Goal: Check status: Check status

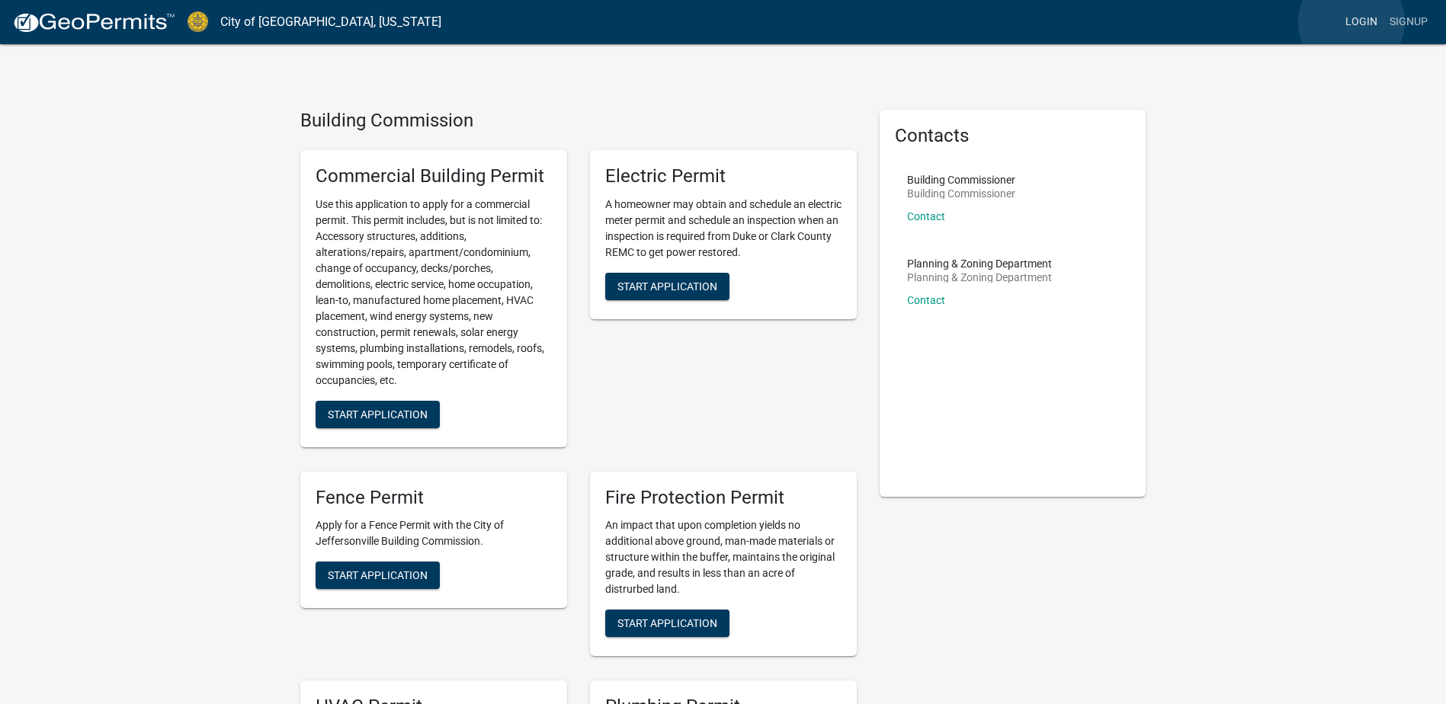
click at [1349, 23] on link "Login" at bounding box center [1361, 22] width 44 height 29
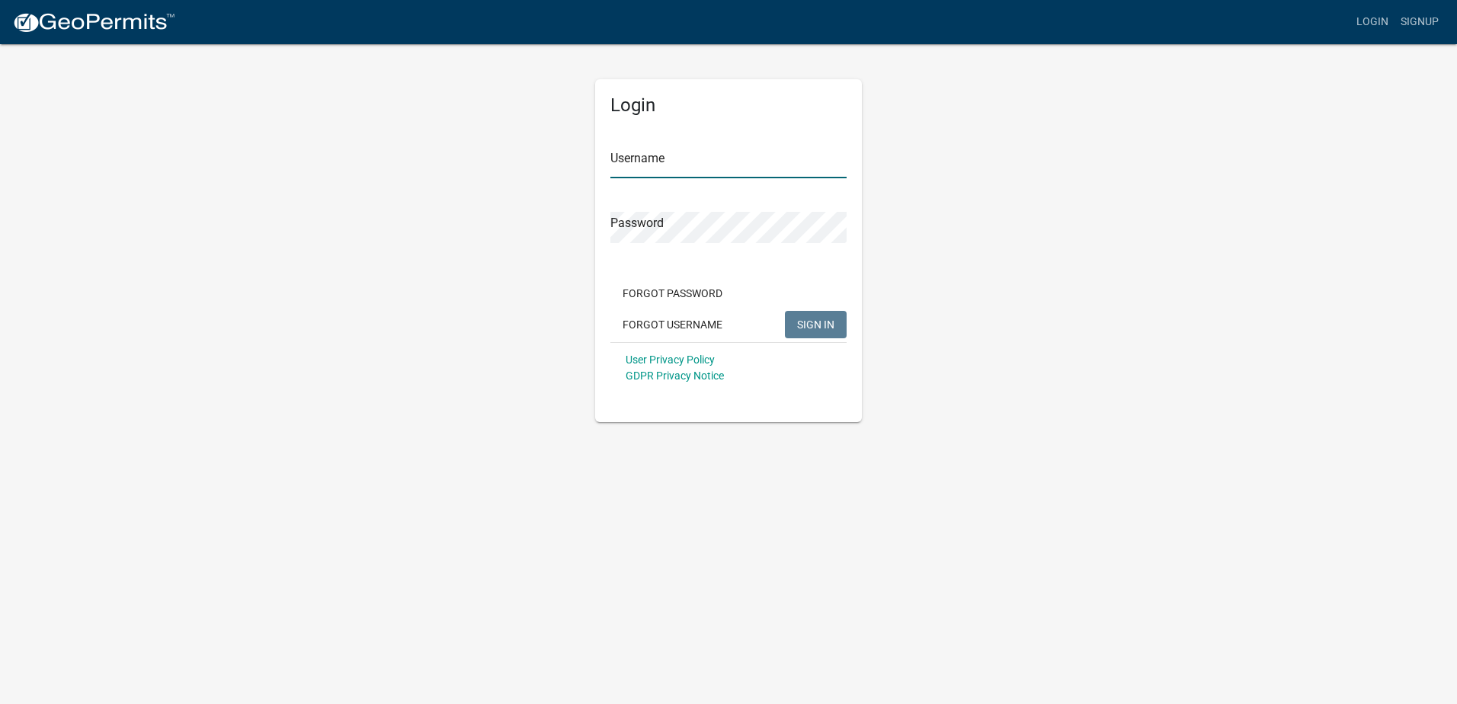
type input "[PERSON_NAME]"
click at [797, 330] on span "SIGN IN" at bounding box center [815, 324] width 37 height 12
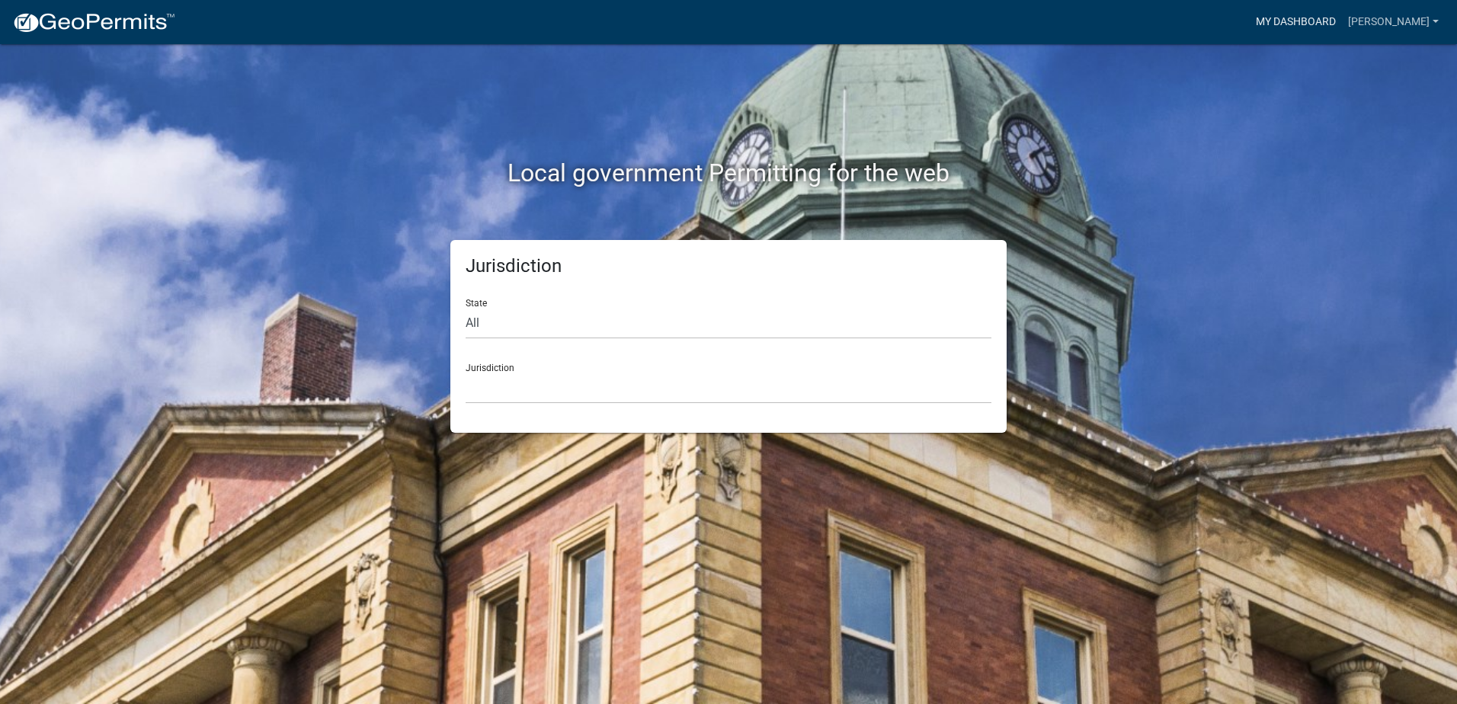
click at [1268, 16] on link "My Dashboard" at bounding box center [1296, 22] width 92 height 29
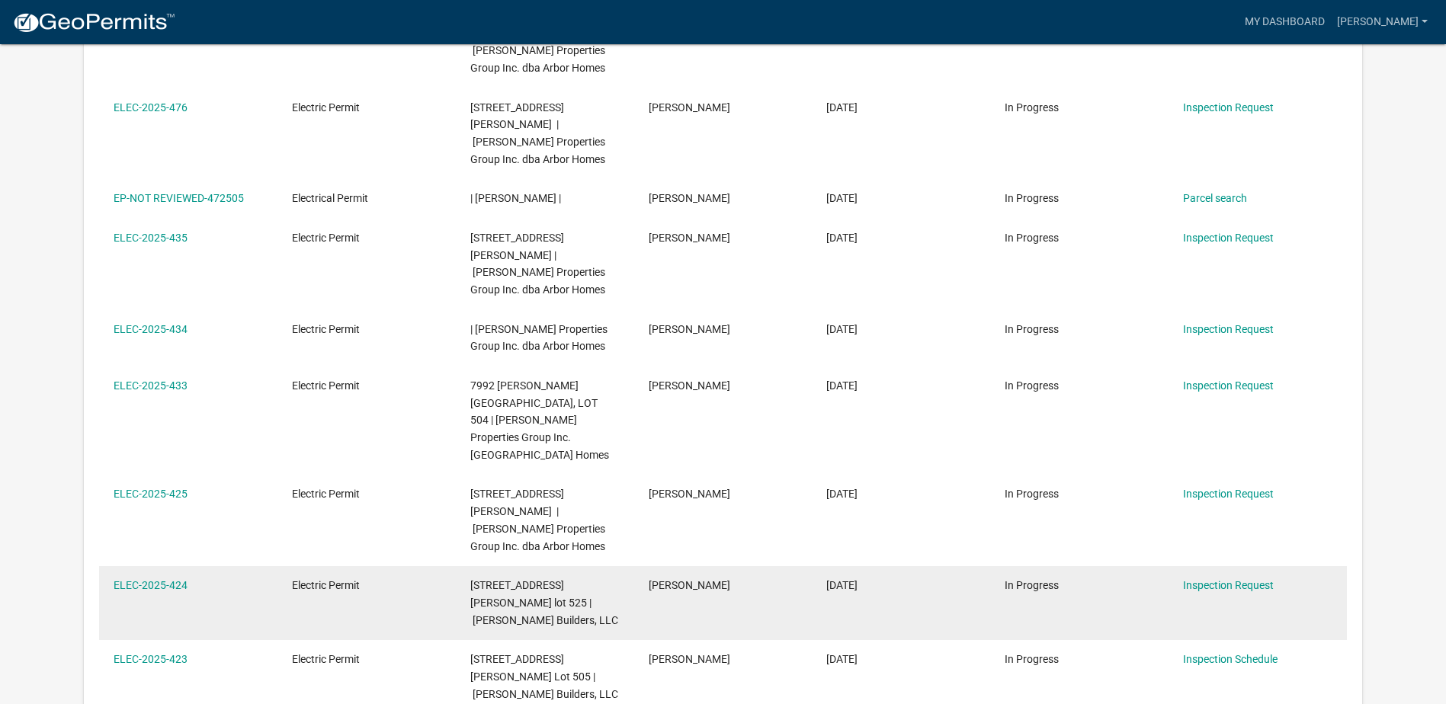
scroll to position [457, 0]
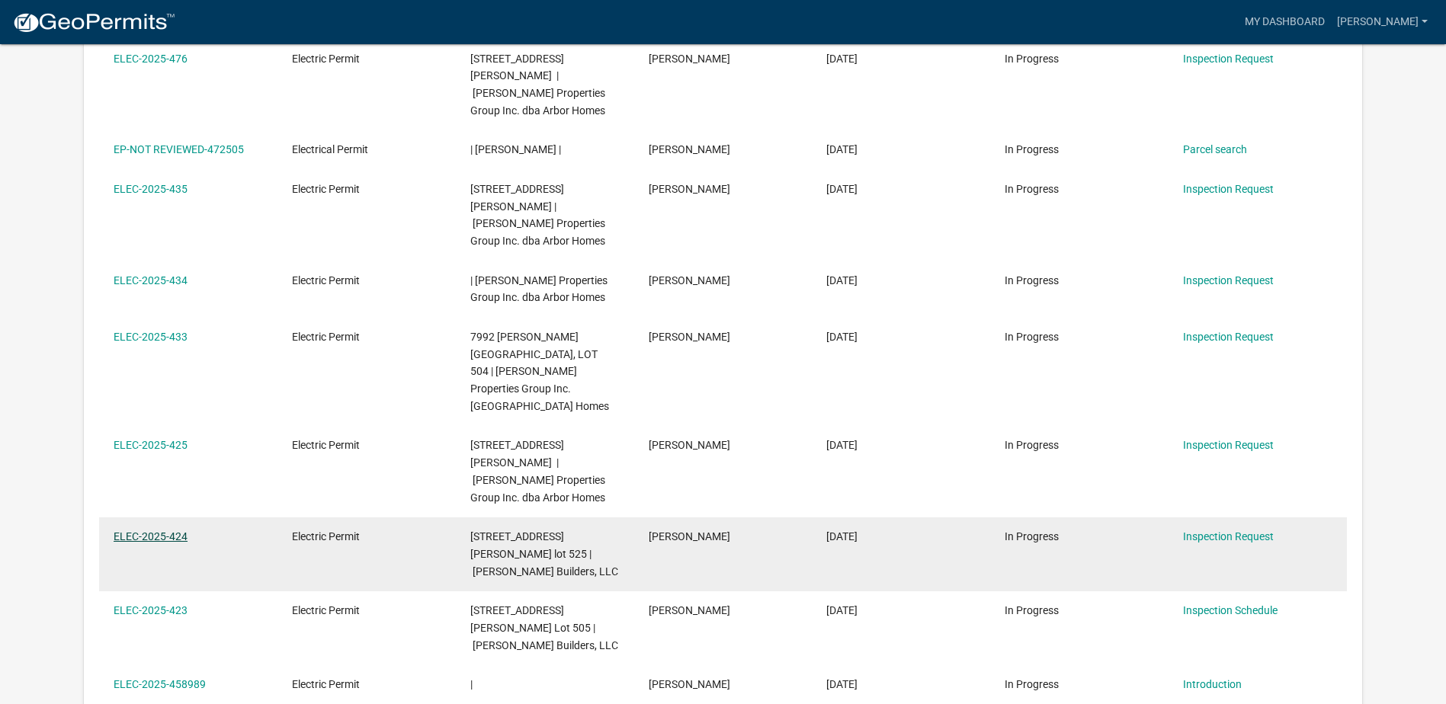
click at [159, 531] on link "ELEC-2025-424" at bounding box center [151, 537] width 74 height 12
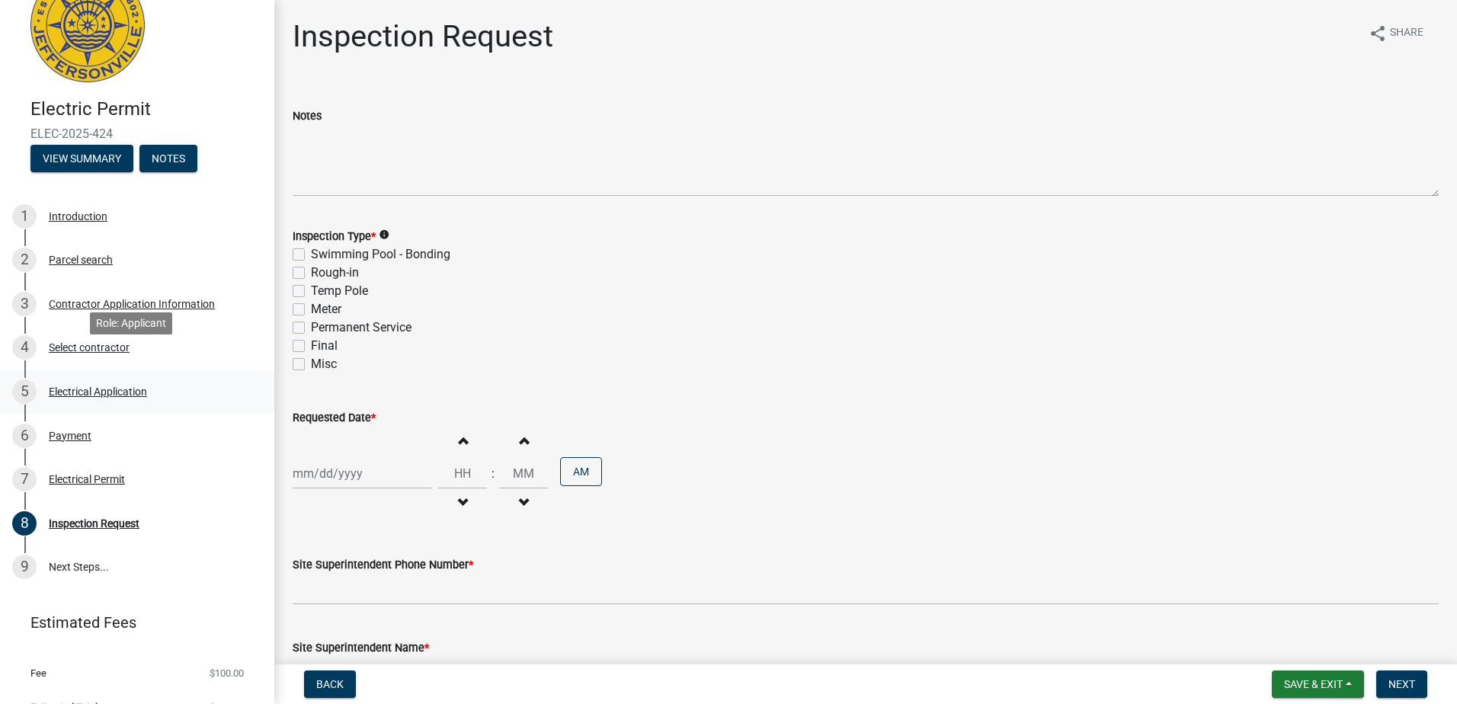
scroll to position [75, 0]
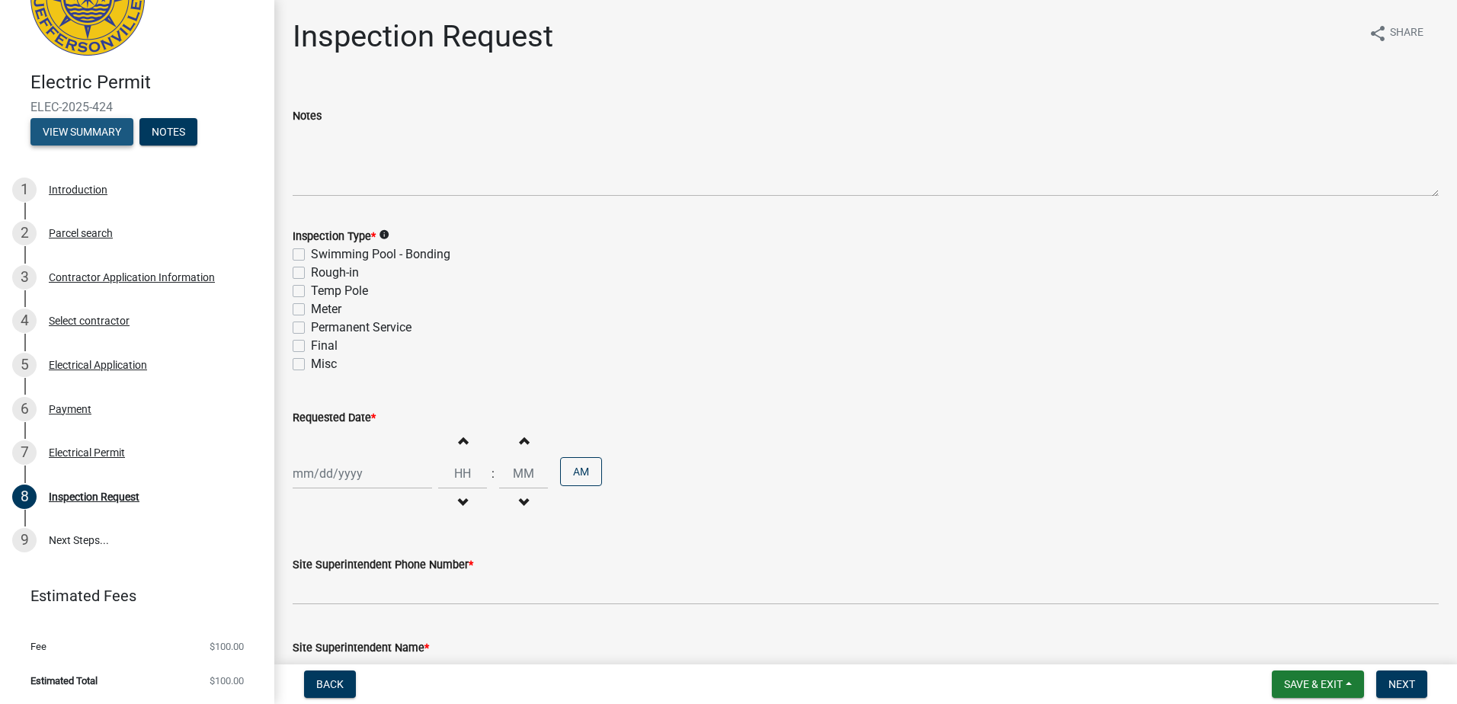
click at [85, 136] on button "View Summary" at bounding box center [81, 131] width 103 height 27
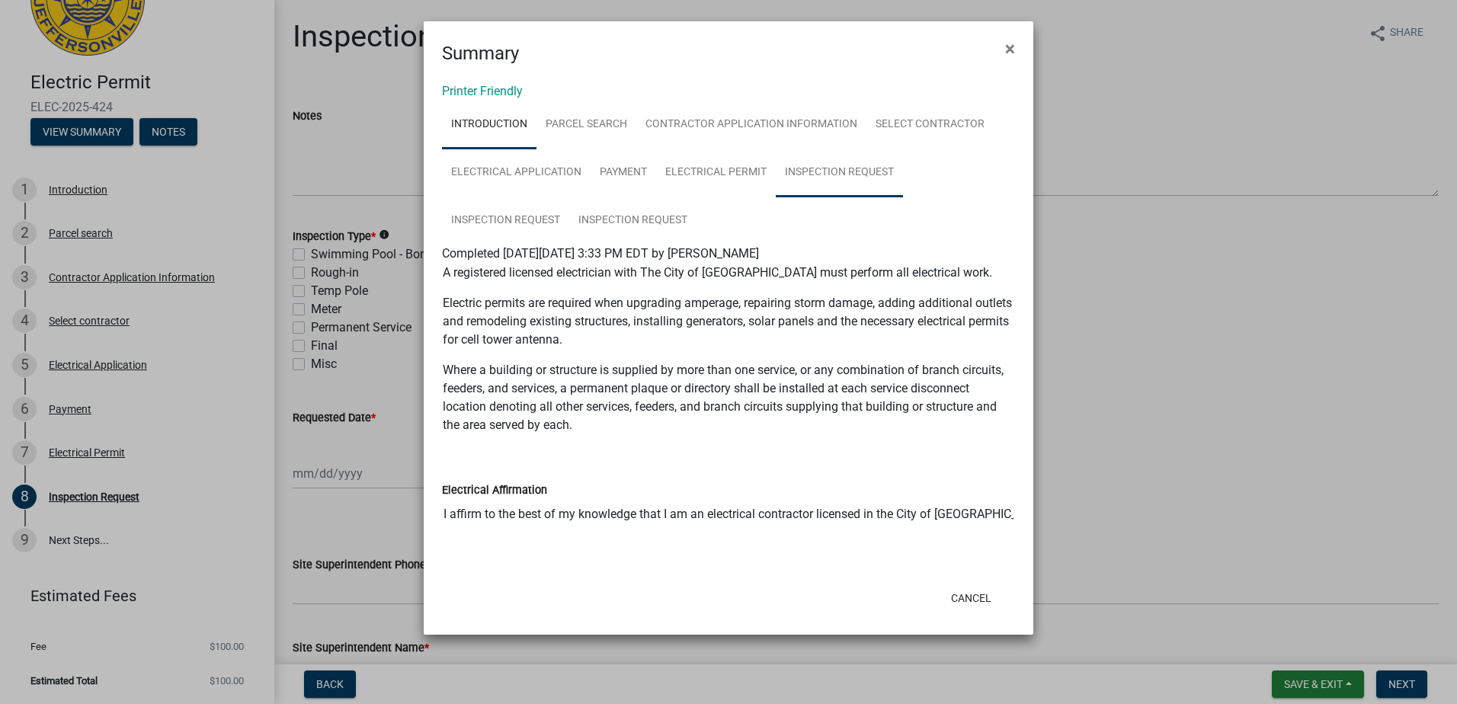
click at [790, 167] on link "Inspection Request" at bounding box center [839, 173] width 127 height 49
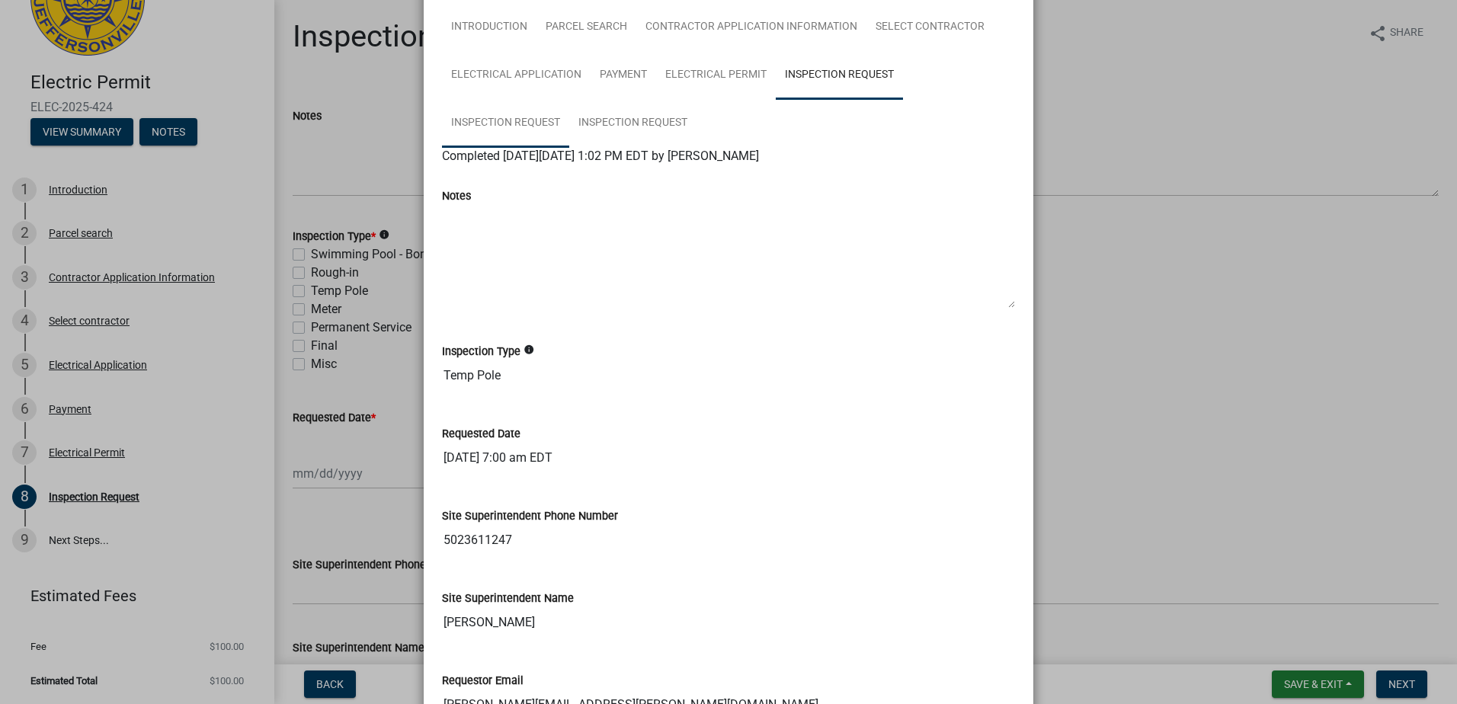
scroll to position [124, 0]
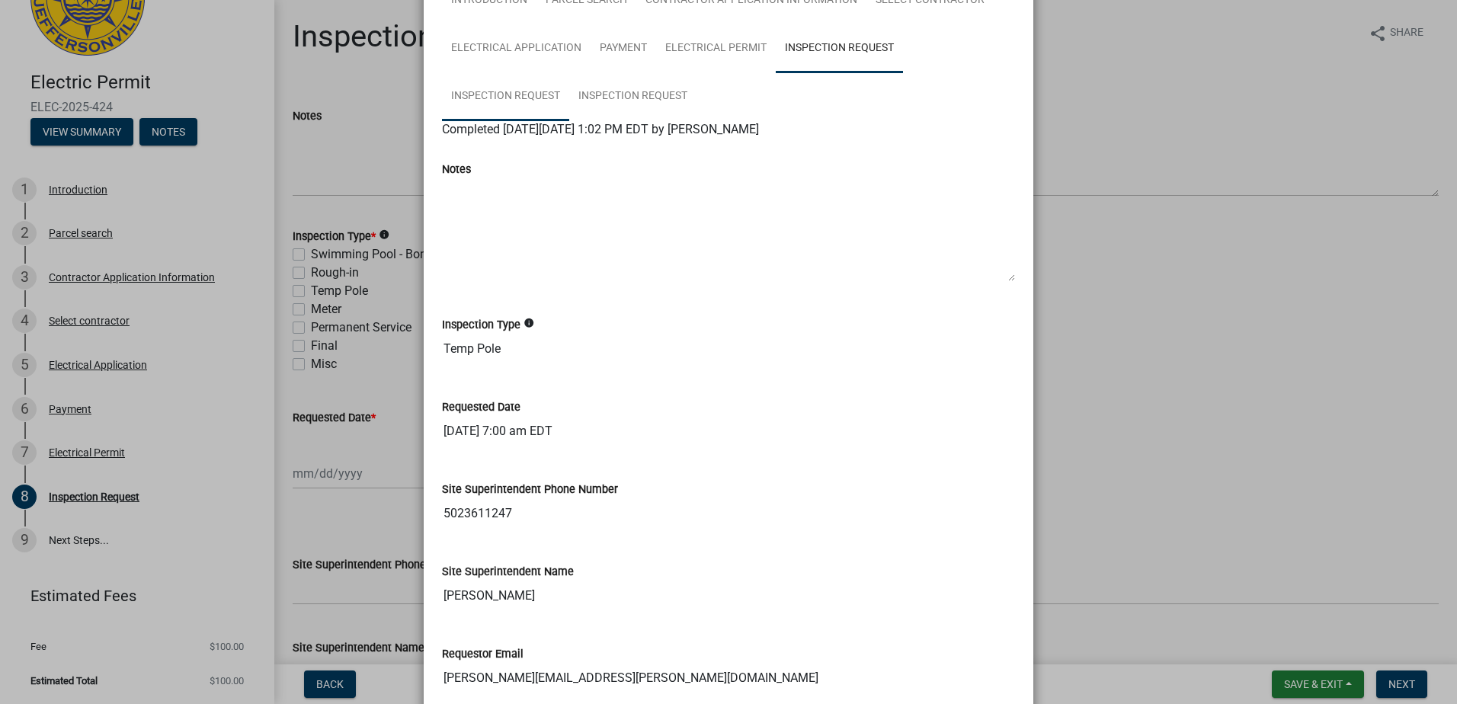
click at [481, 94] on link "Inspection Request" at bounding box center [505, 96] width 127 height 49
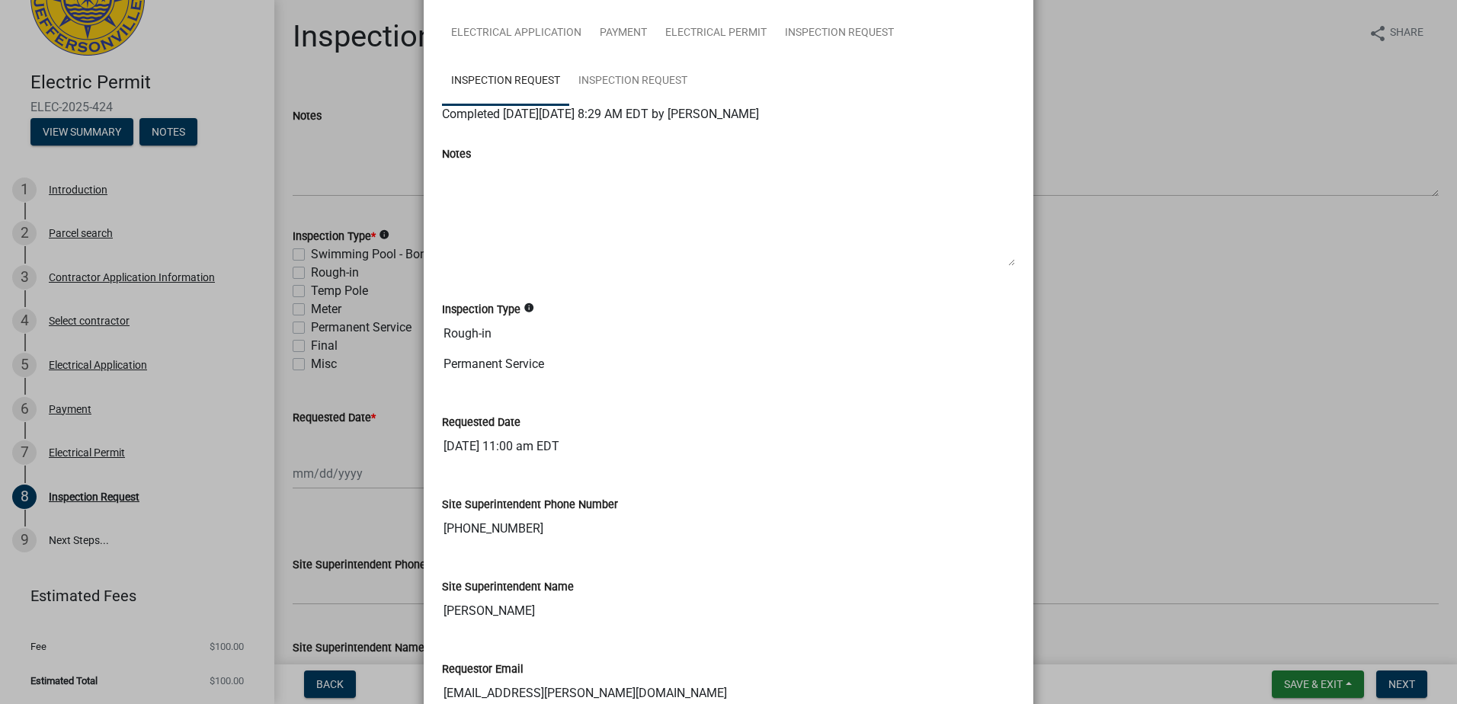
scroll to position [152, 0]
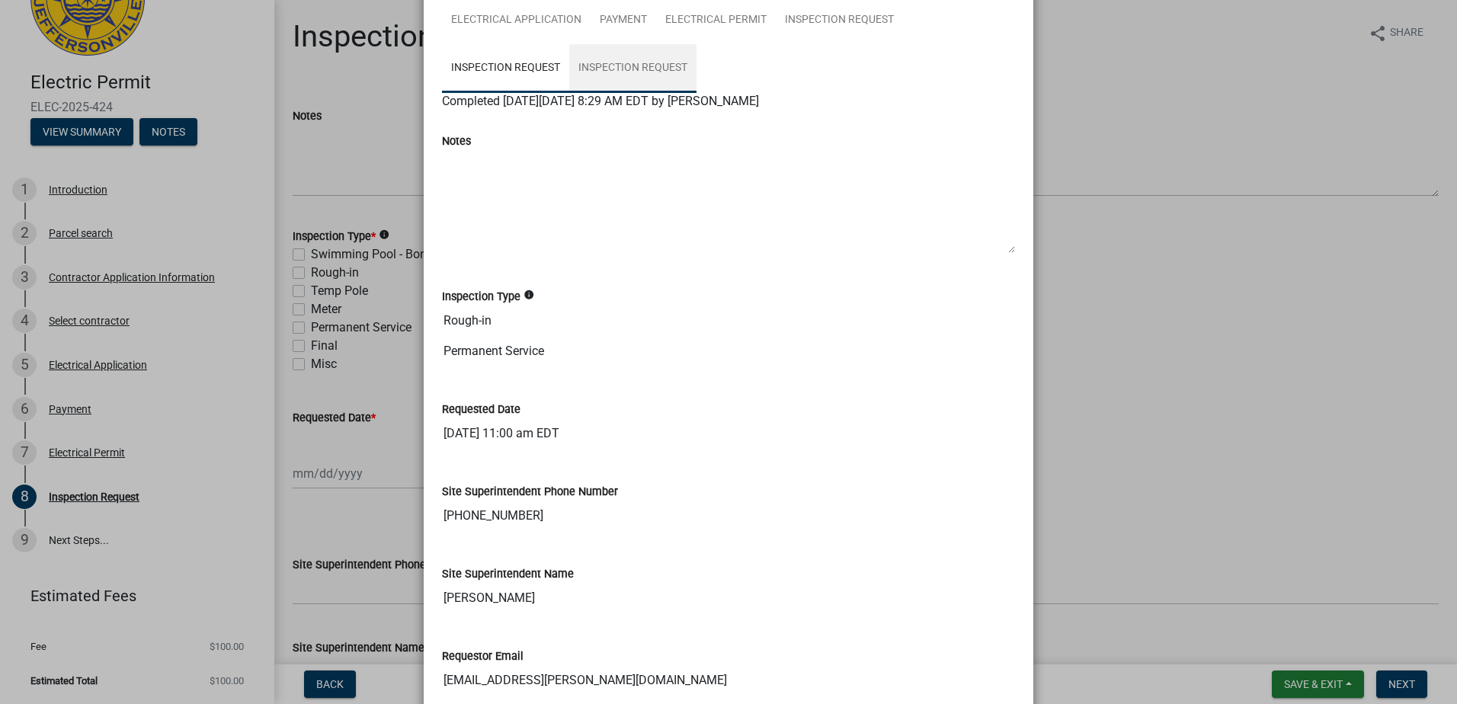
click at [600, 66] on link "Inspection Request" at bounding box center [632, 68] width 127 height 49
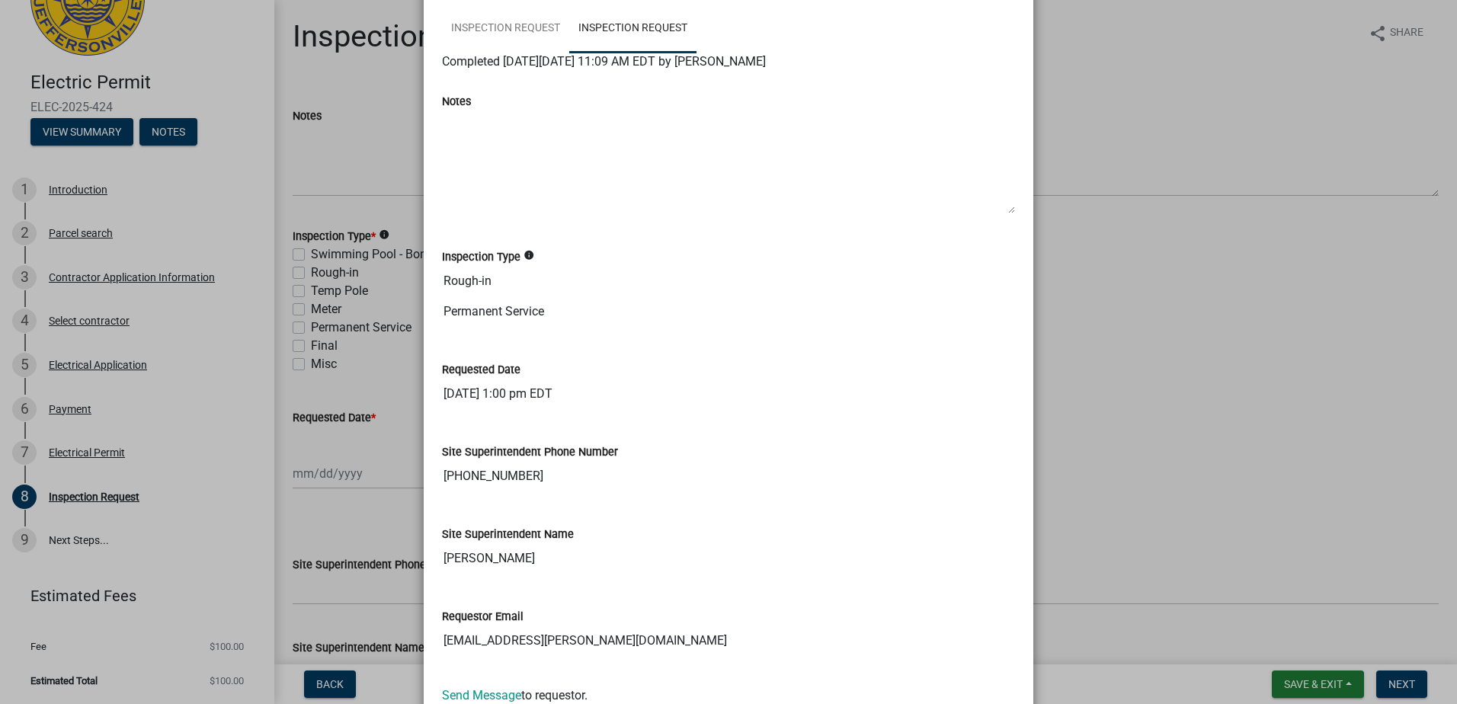
scroll to position [155, 0]
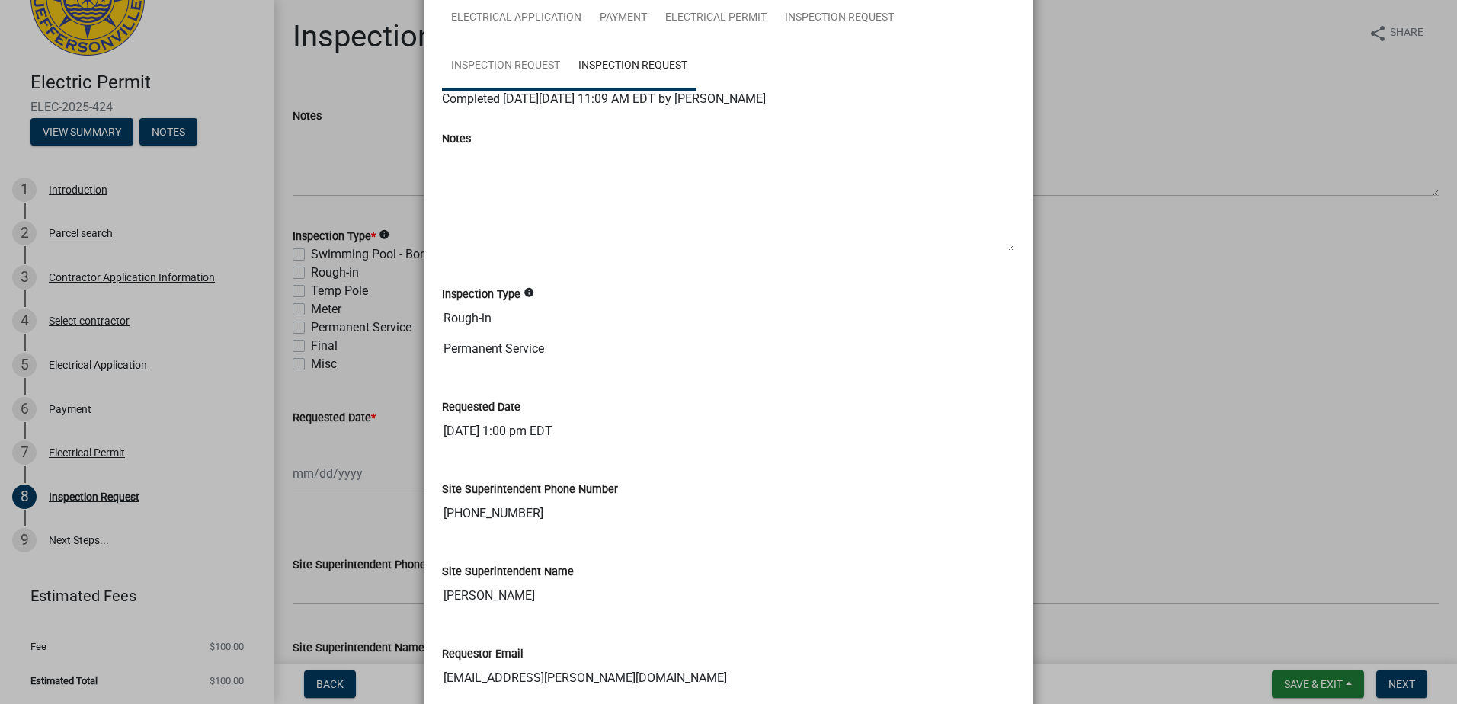
click at [500, 58] on link "Inspection Request" at bounding box center [505, 66] width 127 height 49
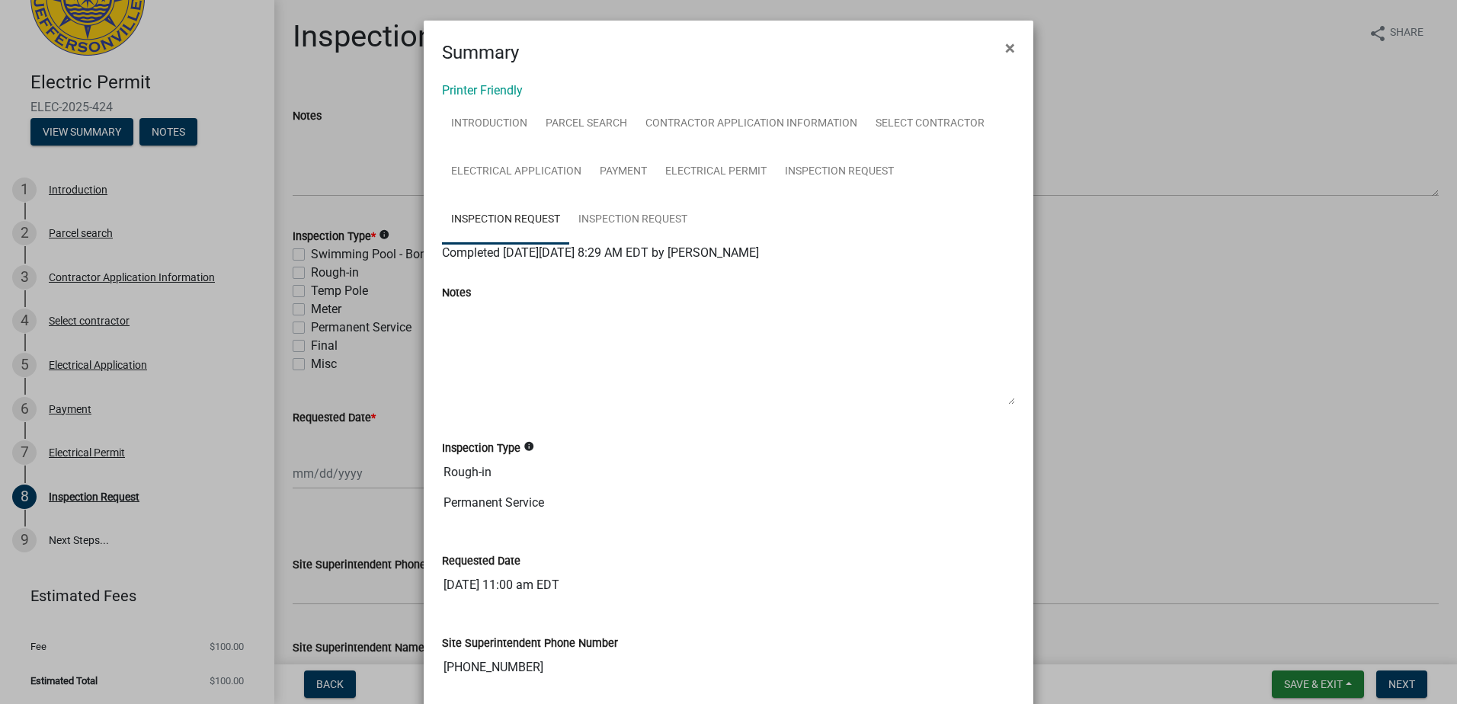
scroll to position [0, 0]
click at [627, 213] on link "Inspection Request" at bounding box center [632, 221] width 127 height 49
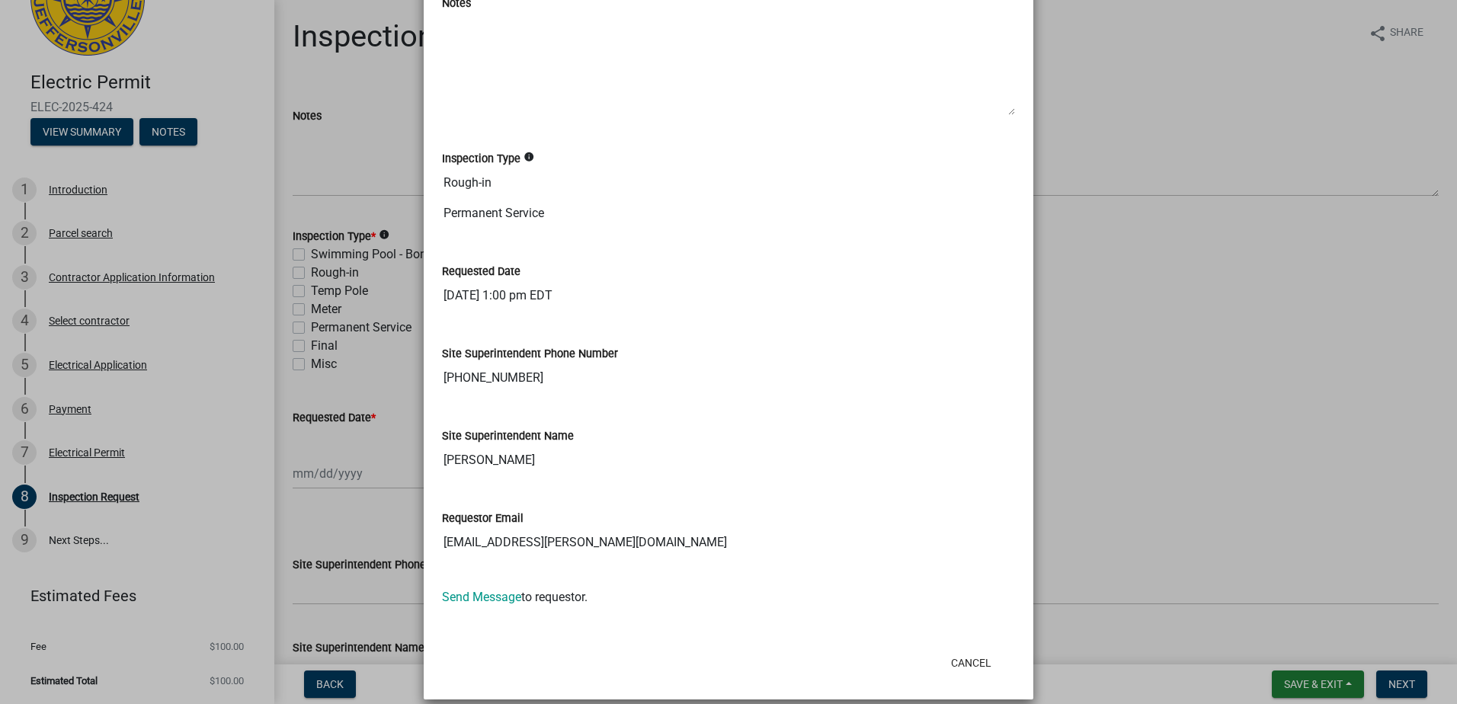
scroll to position [305, 0]
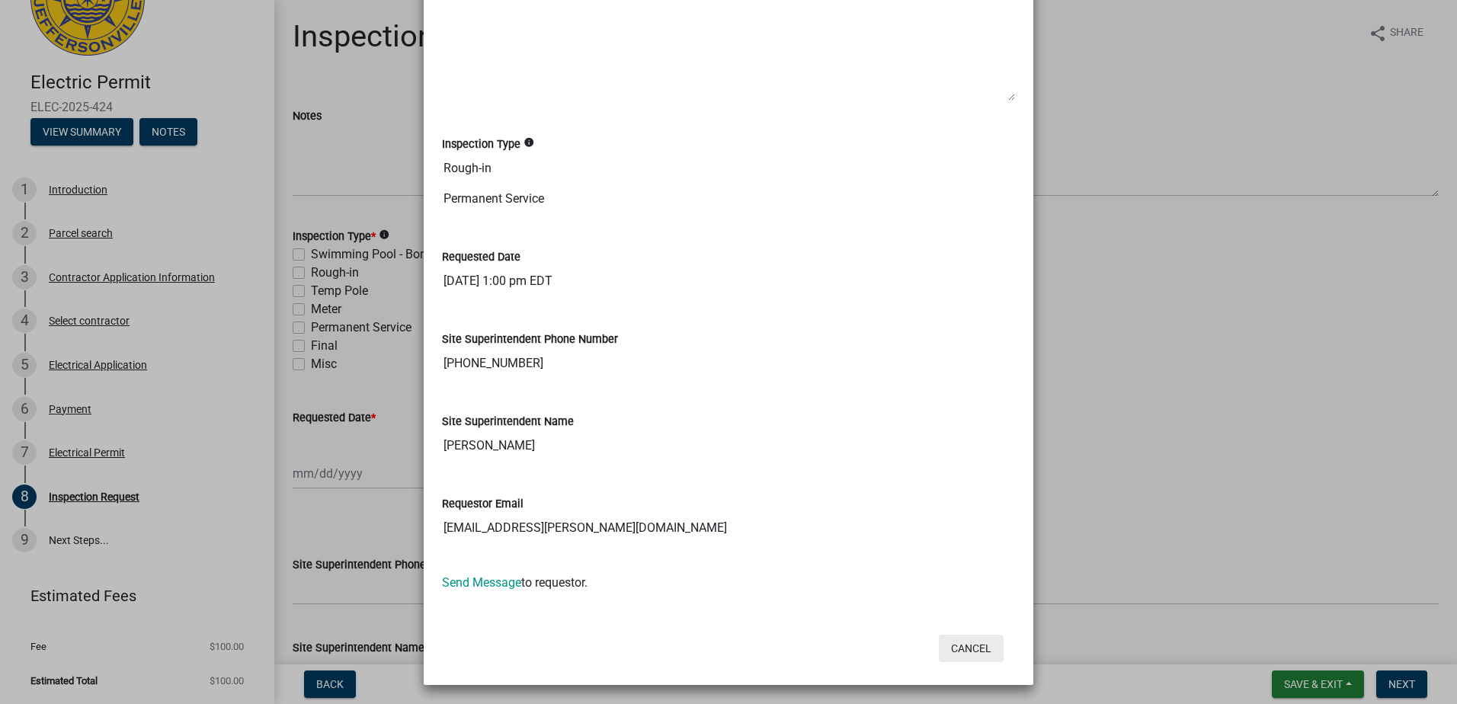
click at [957, 649] on button "Cancel" at bounding box center [971, 648] width 65 height 27
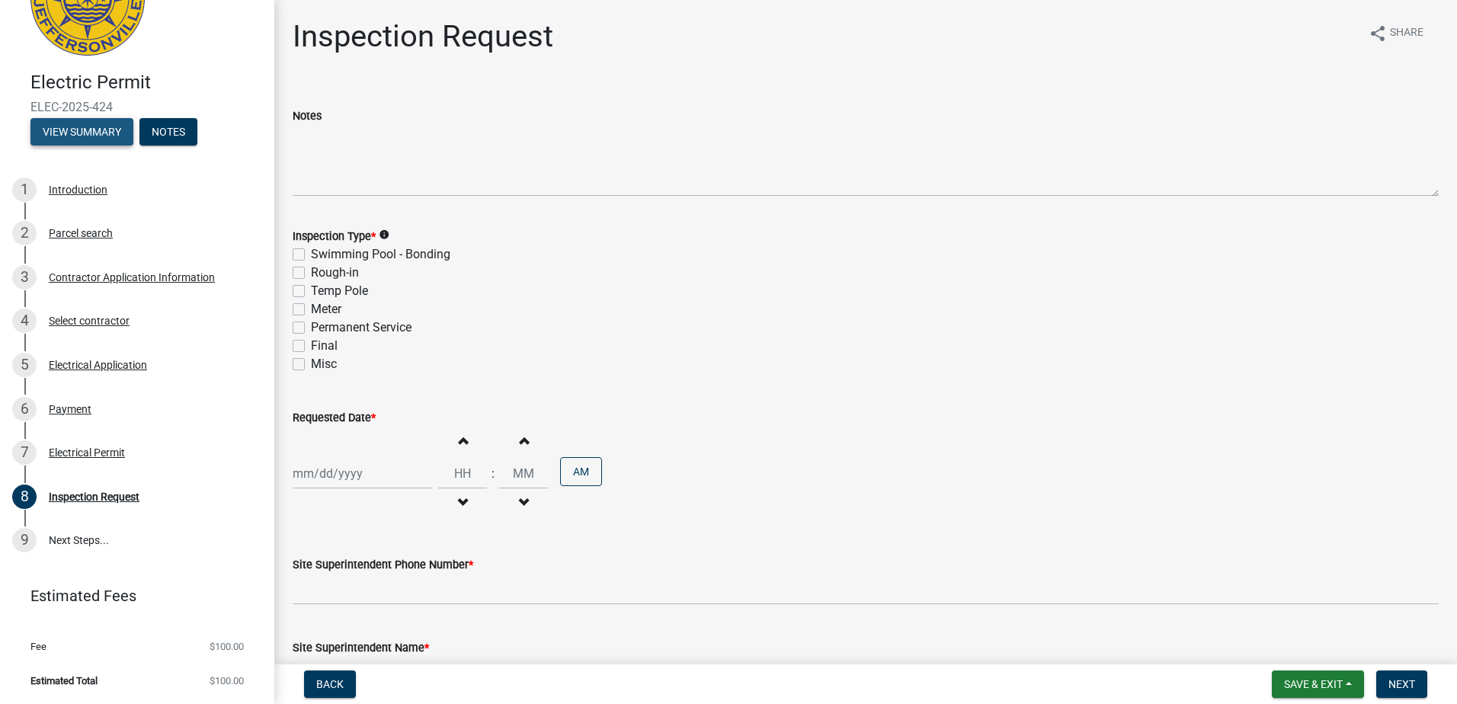
click at [88, 128] on button "View Summary" at bounding box center [81, 131] width 103 height 27
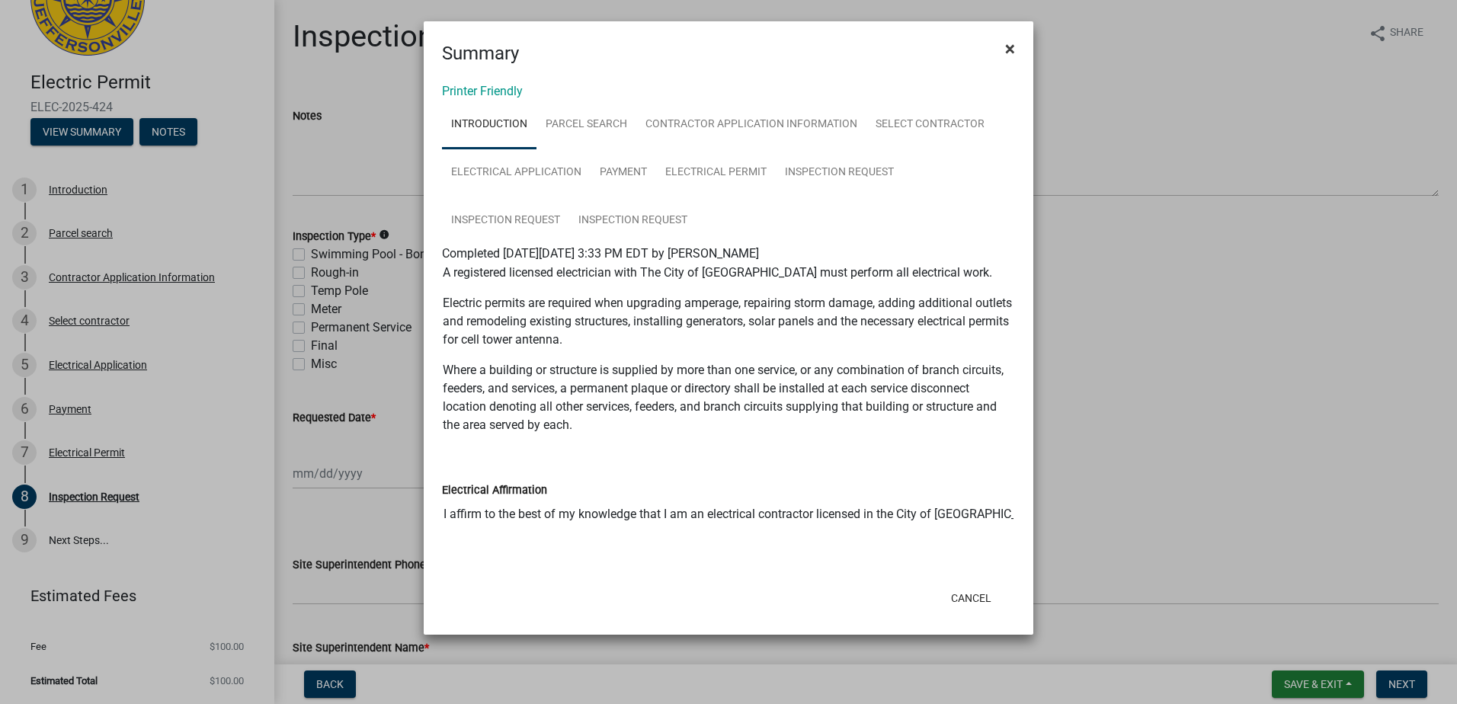
click at [1011, 47] on span "×" at bounding box center [1010, 48] width 10 height 21
